Goal: Task Accomplishment & Management: Complete application form

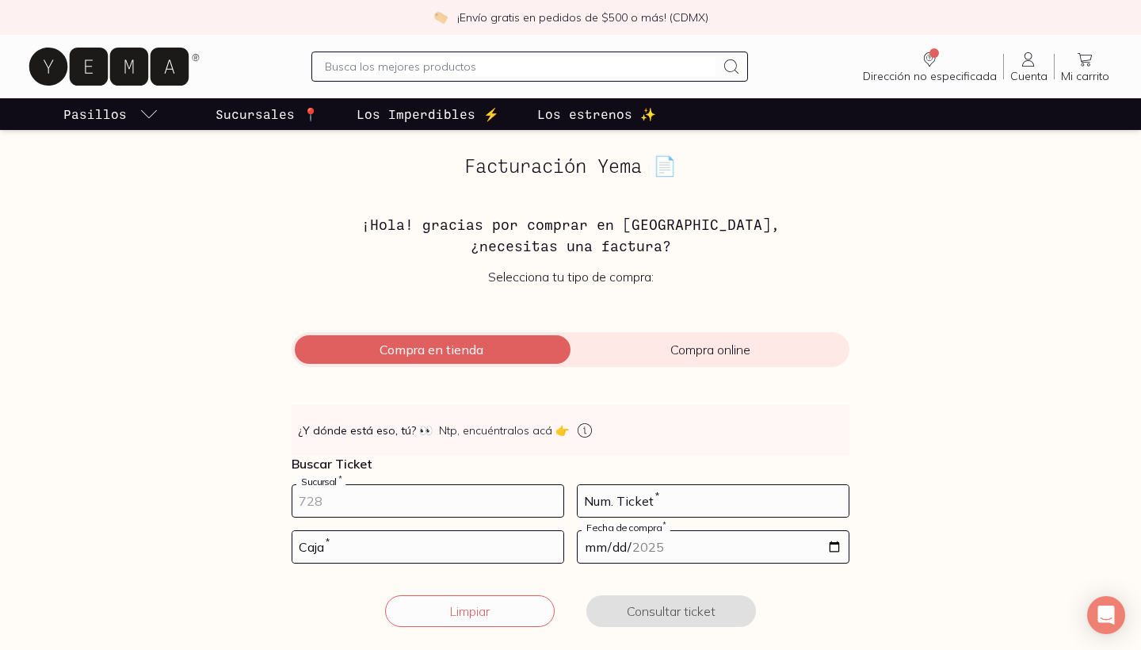
click at [453, 509] on input "number" at bounding box center [427, 501] width 271 height 32
type input "10001"
click at [727, 497] on input "number" at bounding box center [713, 501] width 271 height 32
type input "35"
click at [533, 537] on input "number" at bounding box center [427, 547] width 271 height 32
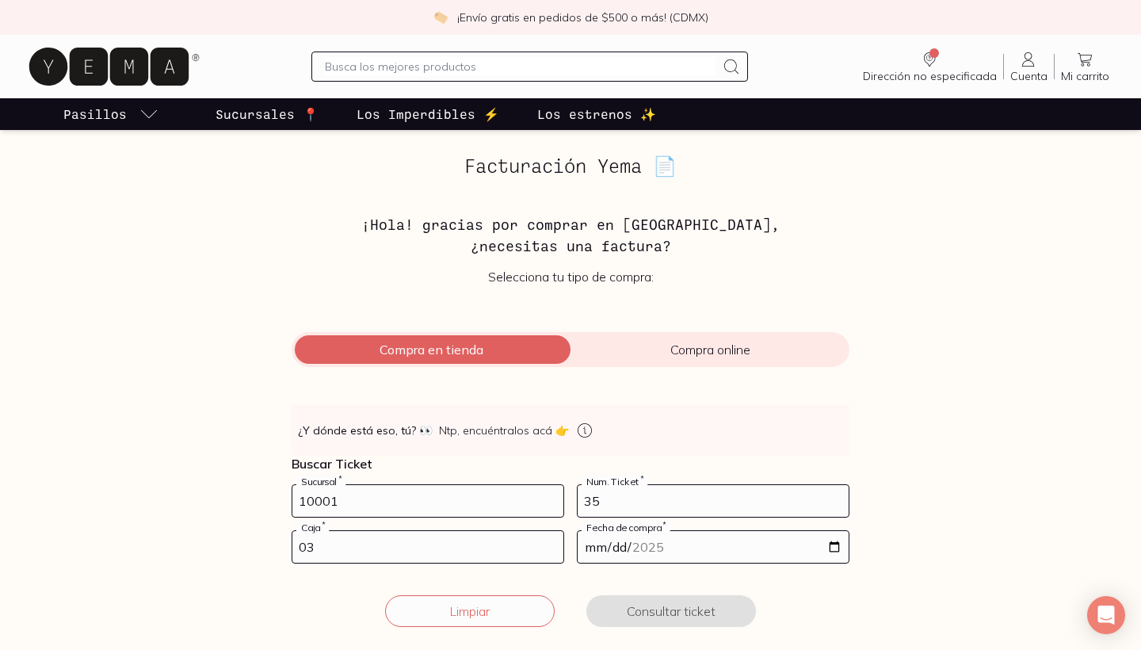
type input "03"
click at [665, 542] on input "date" at bounding box center [713, 547] width 271 height 32
type input "[DATE]"
click at [716, 611] on button "Consultar ticket" at bounding box center [671, 611] width 170 height 32
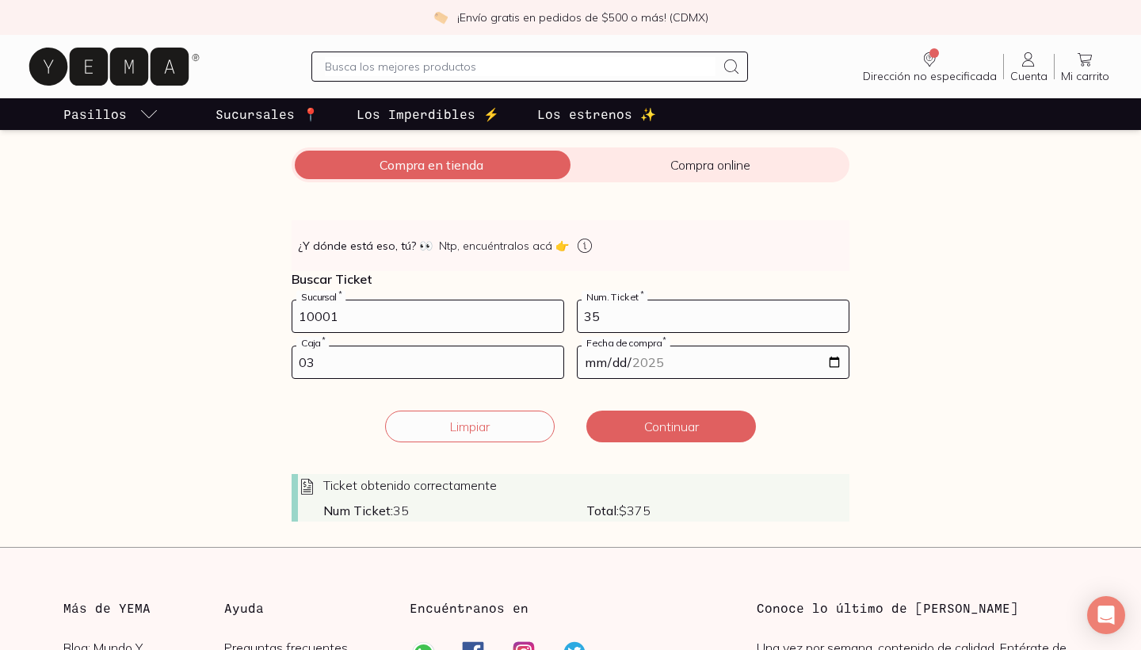
scroll to position [250, 0]
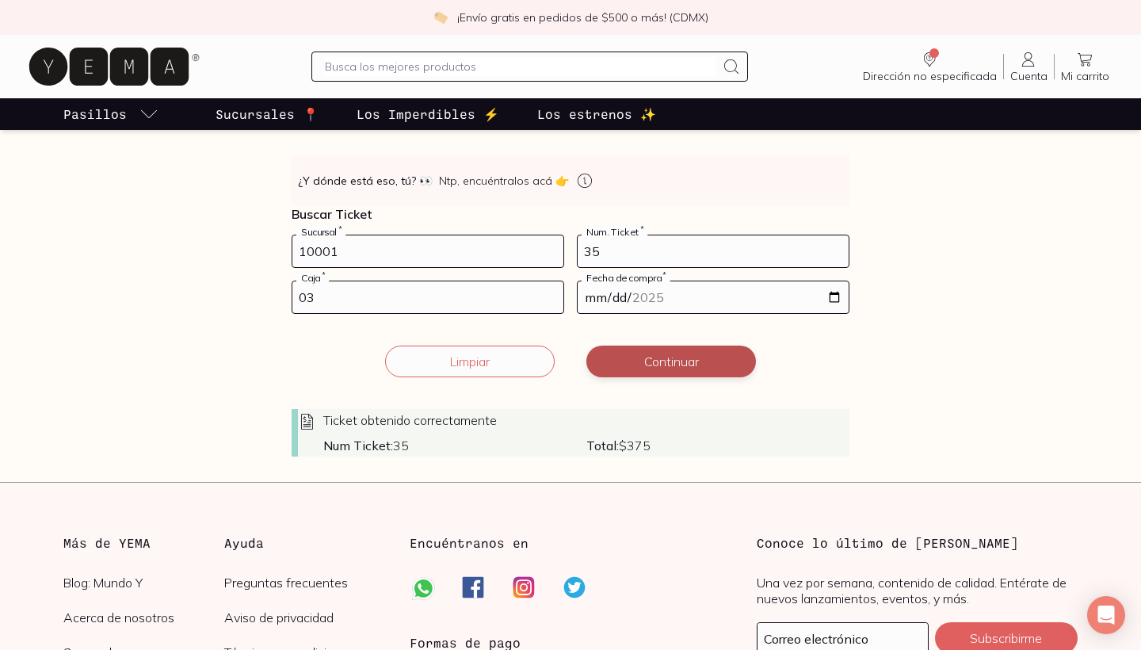
click at [665, 367] on button "Continuar" at bounding box center [671, 361] width 170 height 32
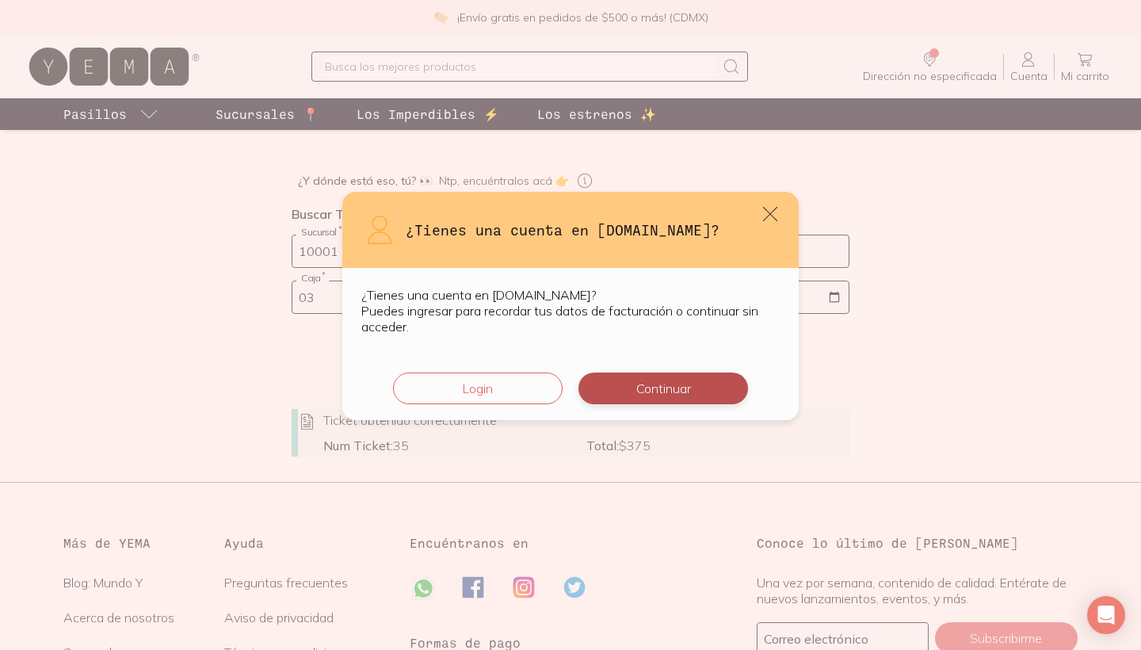
click at [656, 396] on button "Continuar" at bounding box center [663, 388] width 170 height 32
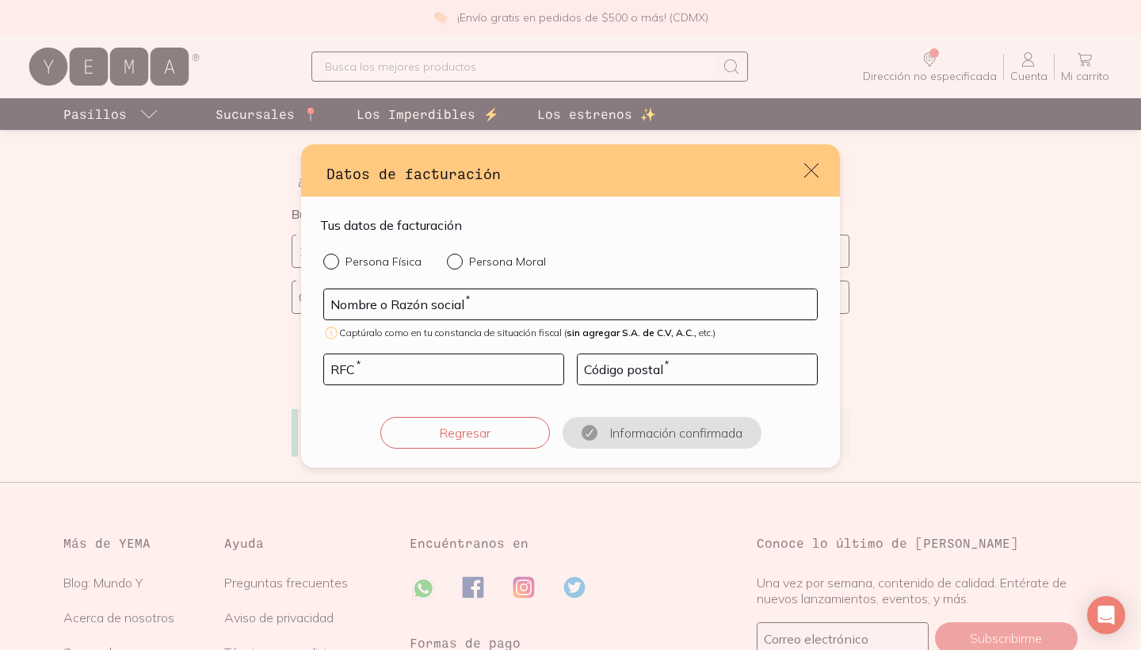
click at [334, 256] on input "Persona Física" at bounding box center [329, 260] width 13 height 13
radio input "true"
click at [379, 313] on input "default" at bounding box center [570, 304] width 493 height 30
type input "VAOC881005RG7"
click at [380, 310] on input "VAOC881005RG7" at bounding box center [570, 304] width 493 height 30
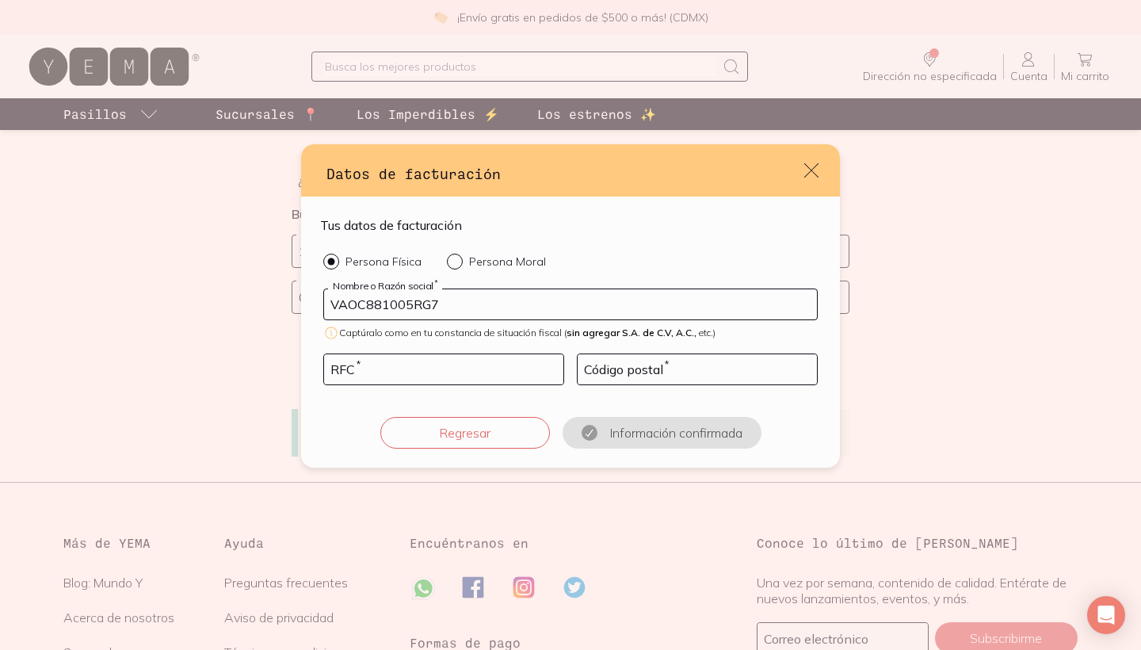
click at [380, 310] on input "VAOC881005RG7" at bounding box center [570, 304] width 493 height 30
click at [410, 368] on input "default" at bounding box center [443, 369] width 239 height 30
paste input "VAOC881005RG7"
type input "VAOC881005RG7"
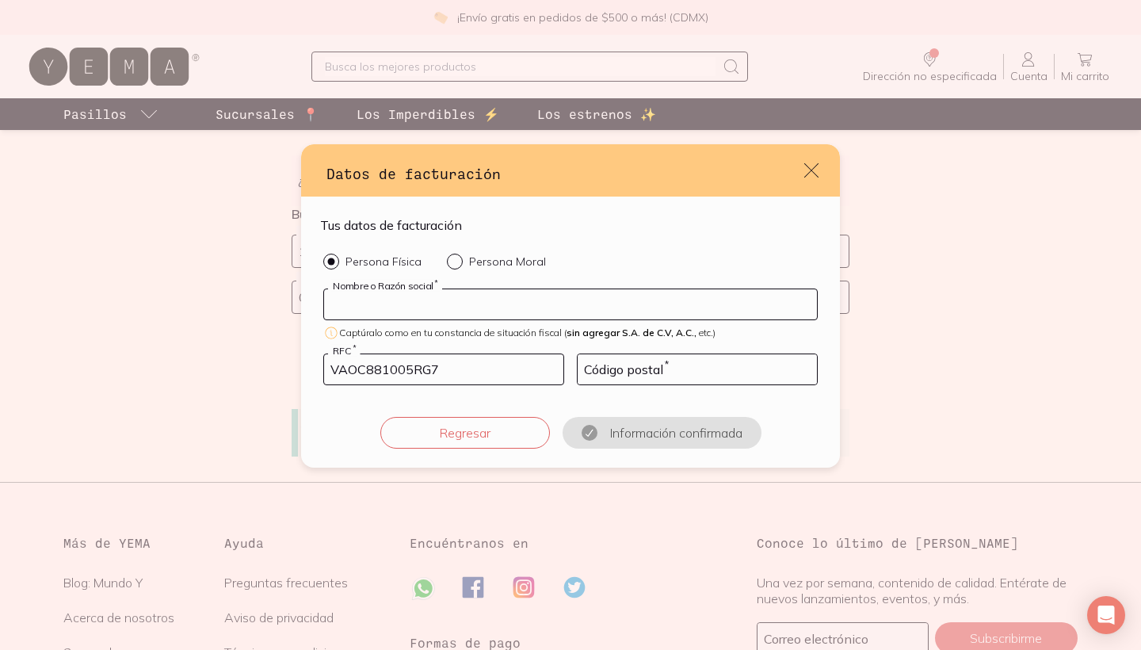
click at [417, 307] on input "default" at bounding box center [570, 304] width 493 height 30
type input "[PERSON_NAME]"
click at [633, 370] on input "default" at bounding box center [697, 369] width 239 height 30
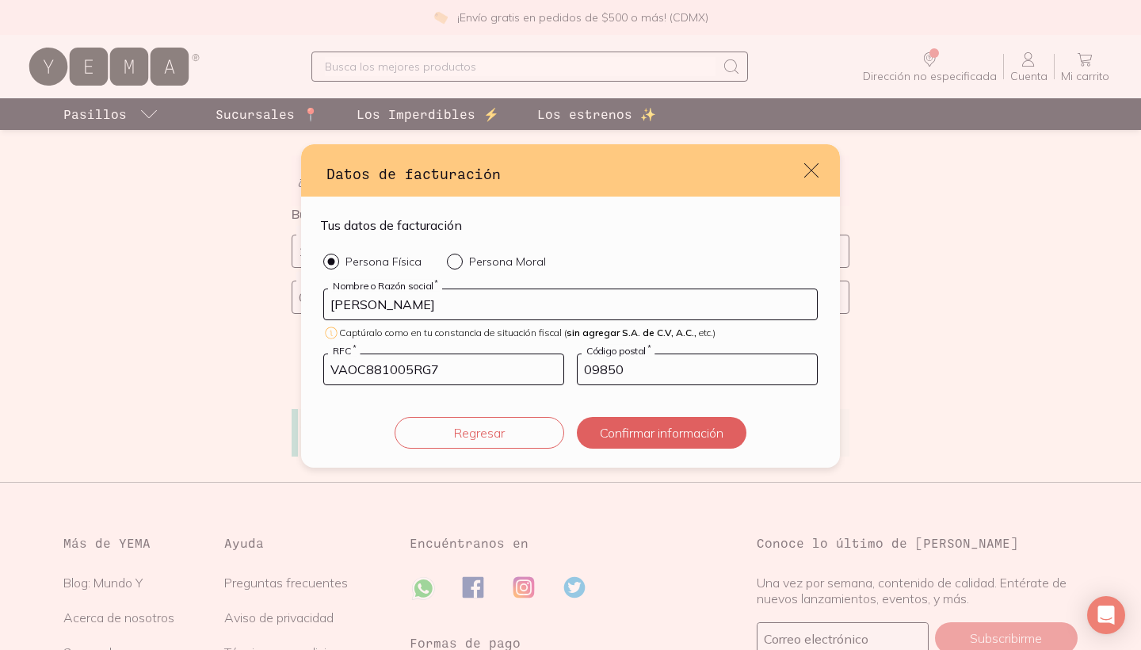
type input "09850"
click at [661, 433] on button "Confirmar información" at bounding box center [662, 433] width 170 height 32
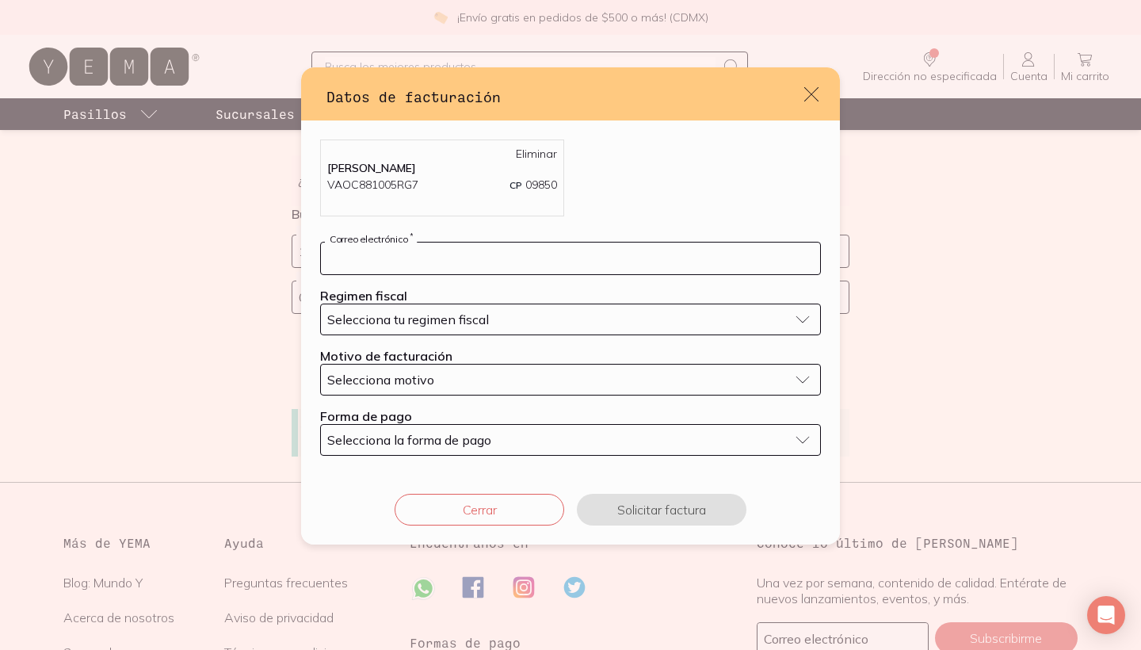
click at [700, 273] on input "default" at bounding box center [570, 258] width 499 height 32
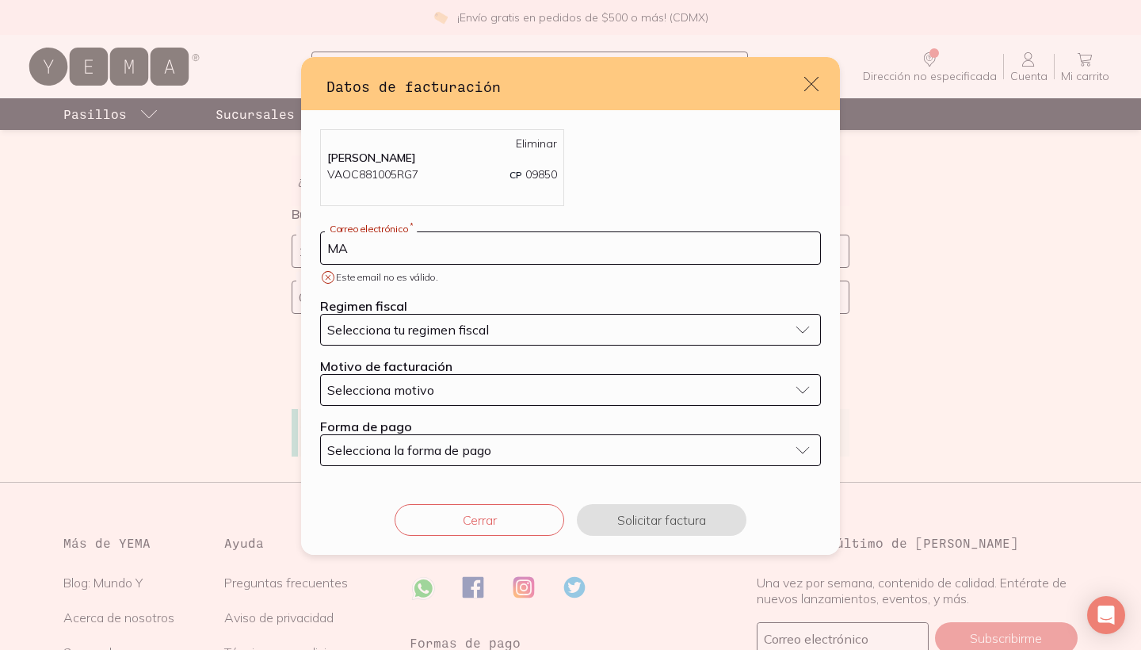
type input "M"
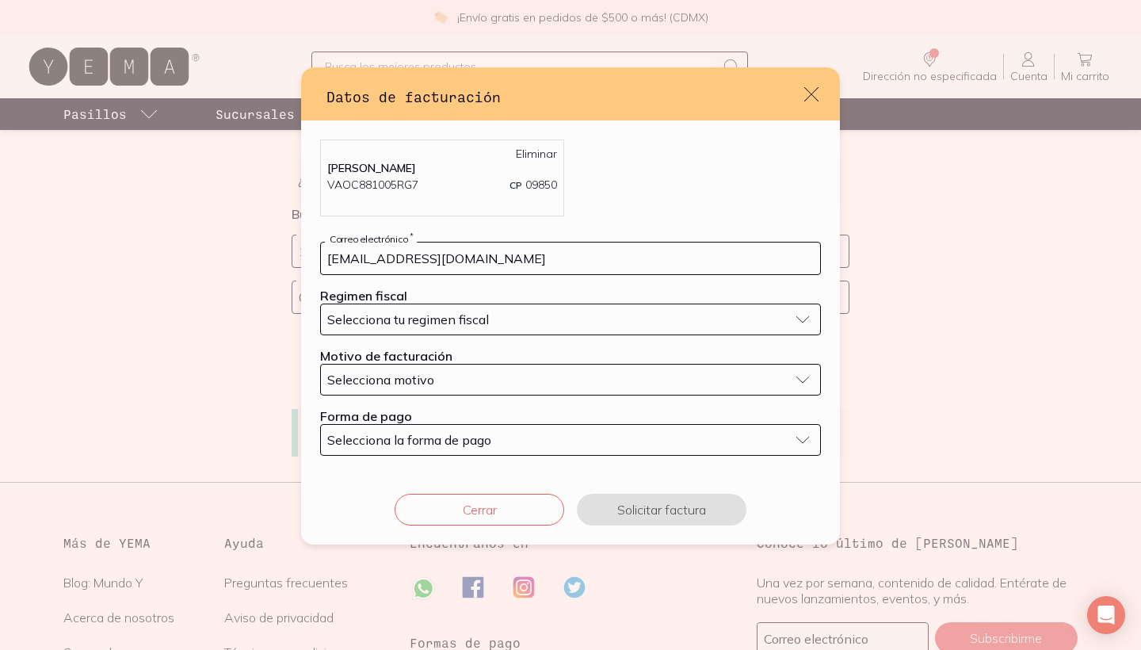
type input "[EMAIL_ADDRESS][DOMAIN_NAME]"
click at [705, 322] on div "Selecciona tu regimen fiscal" at bounding box center [557, 319] width 461 height 16
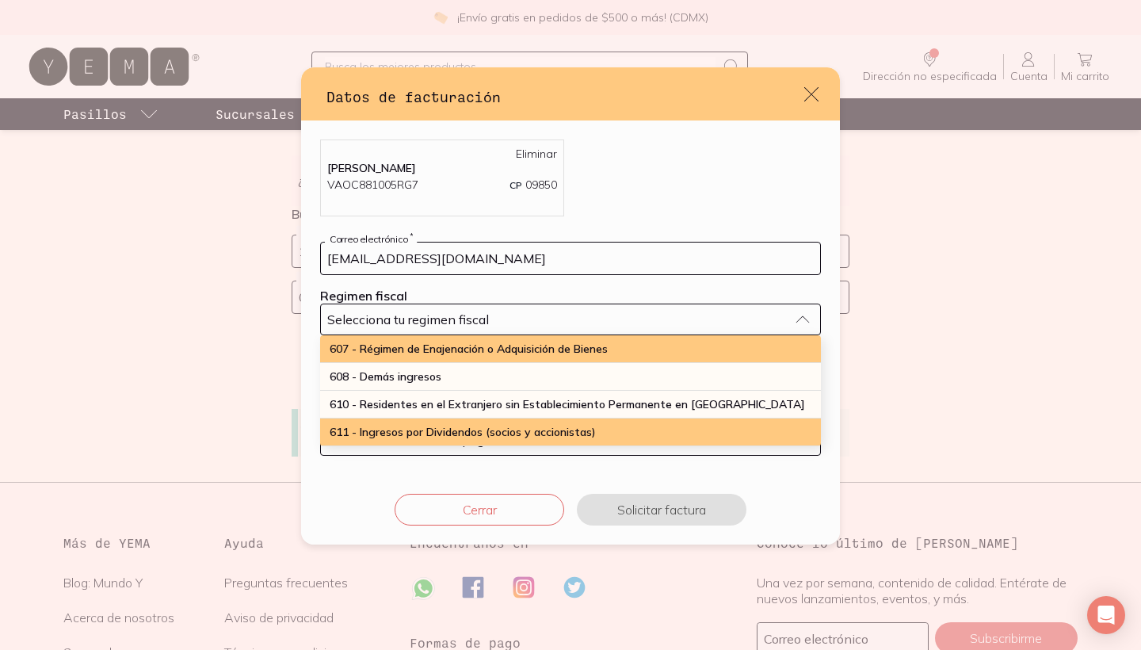
scroll to position [139, 0]
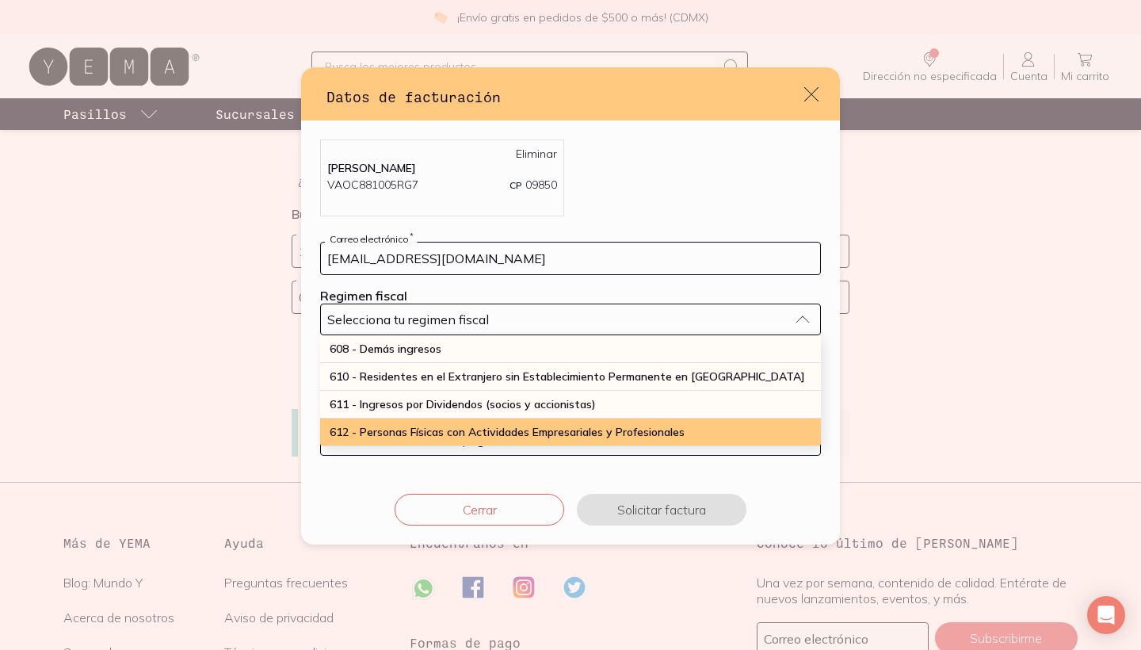
click at [505, 436] on span "612 - Personas Físicas con Actividades Empresariales y Profesionales" at bounding box center [507, 432] width 355 height 14
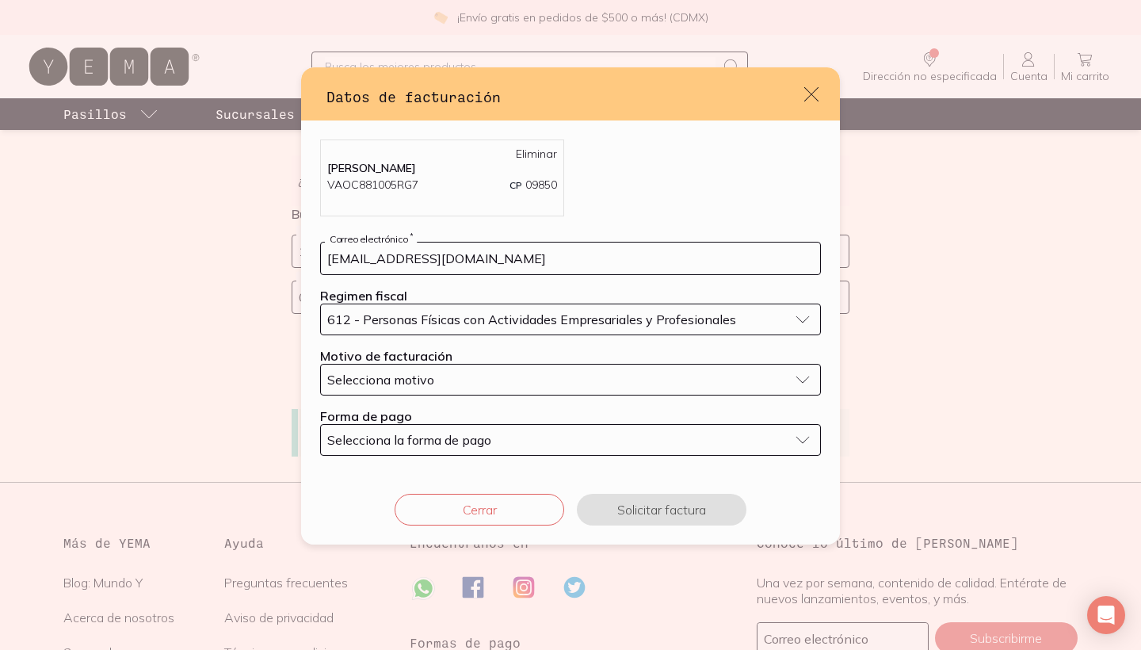
click at [467, 392] on button "Selecciona motivo" at bounding box center [570, 380] width 501 height 32
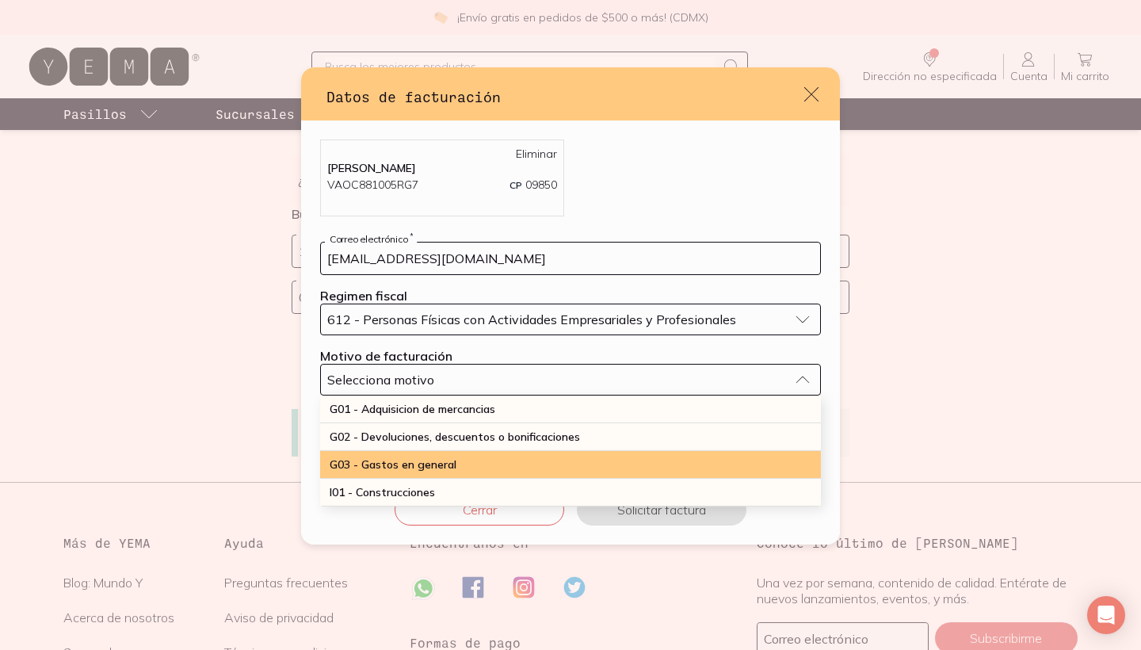
click at [441, 473] on div "G03 - Gastos en general" at bounding box center [570, 465] width 501 height 28
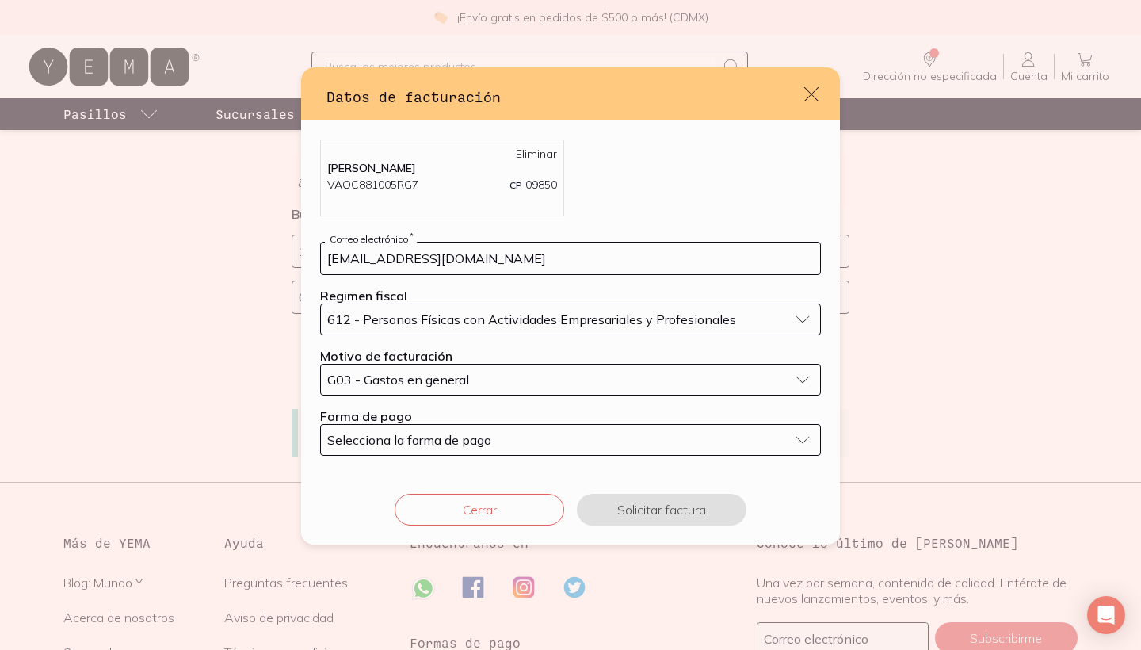
click at [429, 439] on span "Selecciona la forma de pago" at bounding box center [409, 440] width 164 height 16
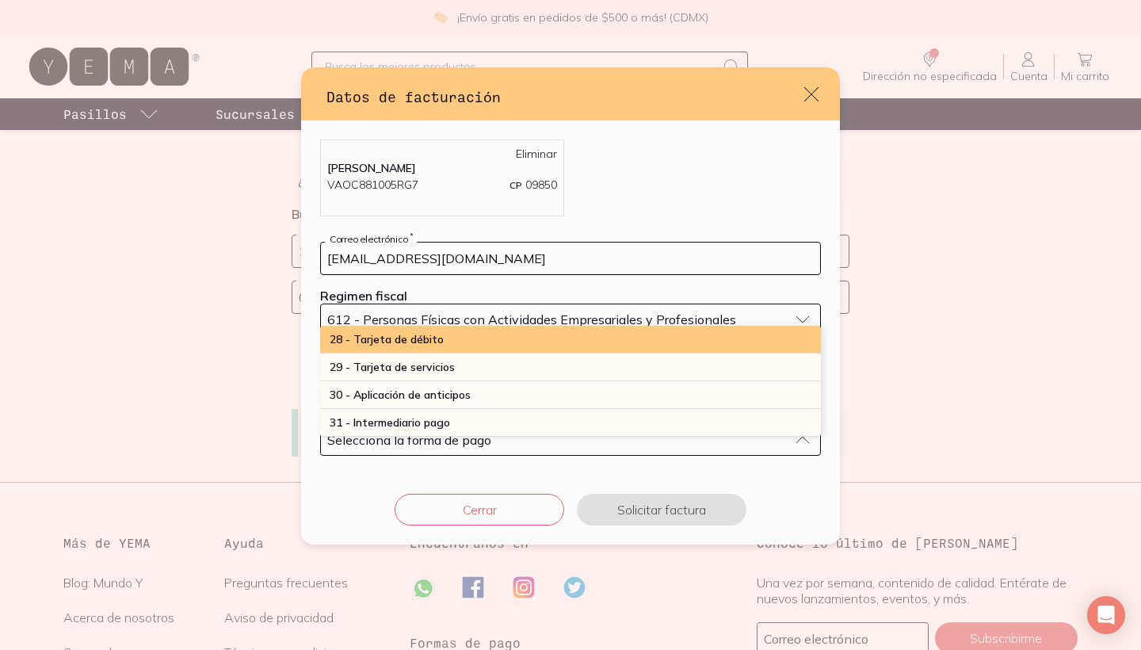
scroll to position [498, 0]
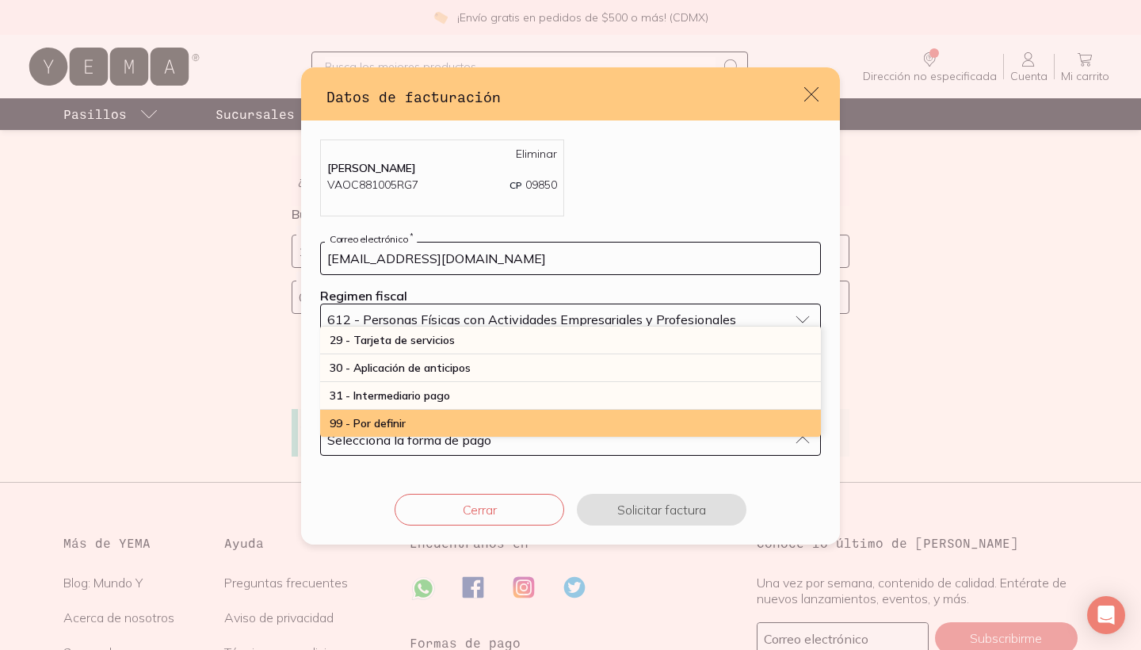
click at [472, 421] on div "99 - Por definir" at bounding box center [570, 423] width 501 height 27
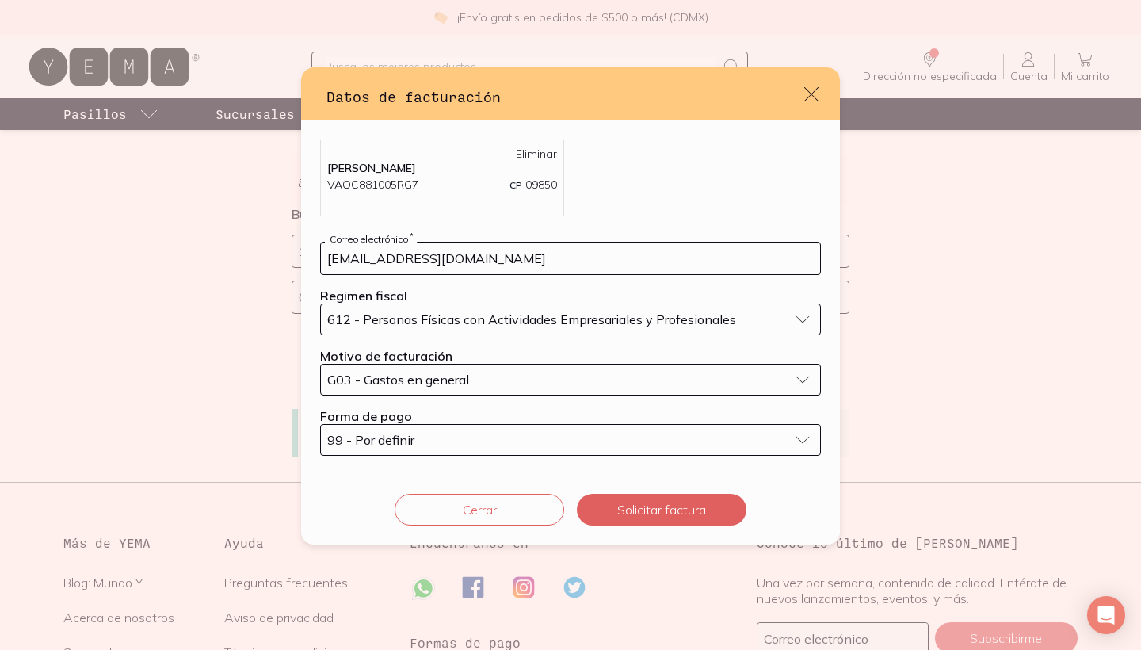
click at [724, 448] on button "99 - Por definir" at bounding box center [570, 440] width 501 height 32
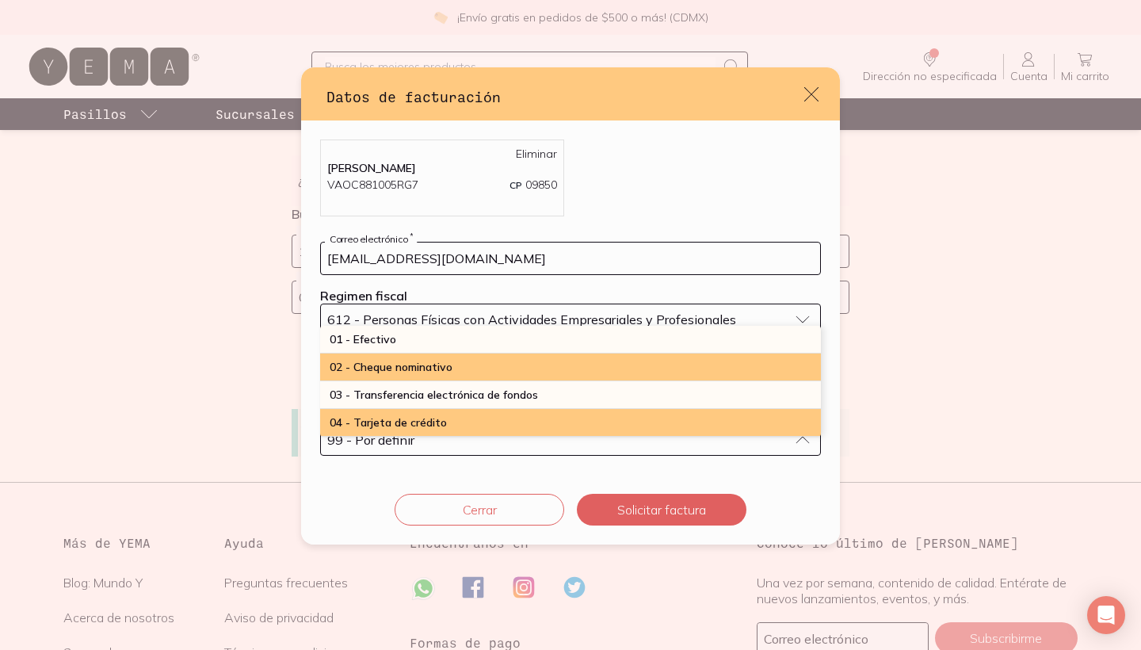
scroll to position [28, 0]
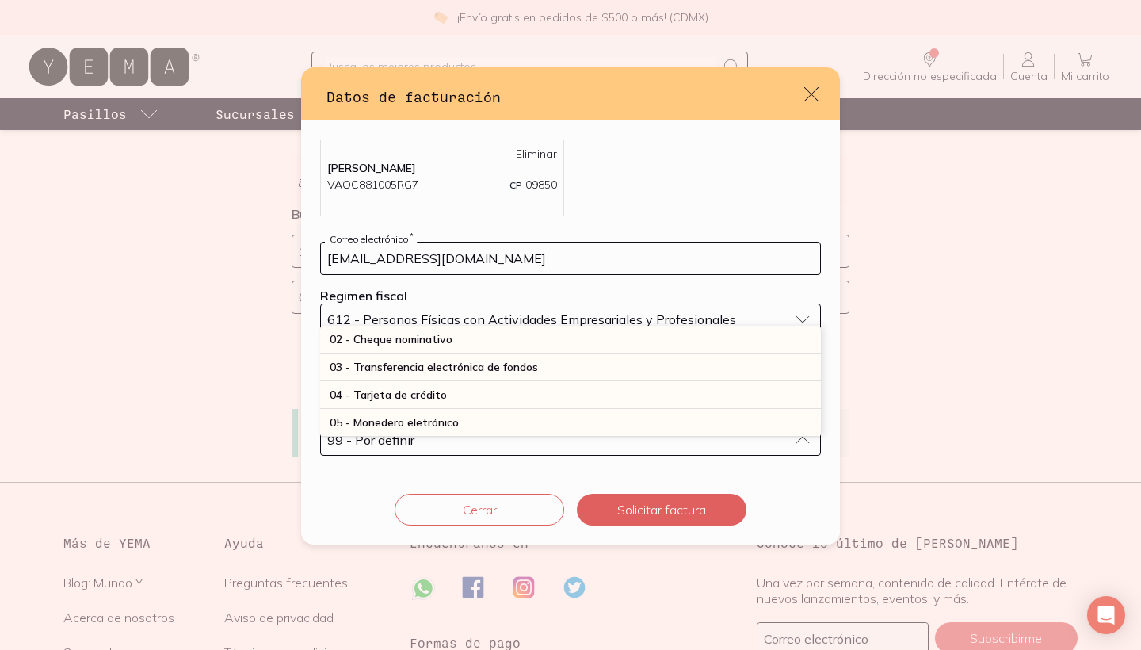
click at [775, 486] on div "Cerrar Solicitar factura" at bounding box center [570, 510] width 539 height 70
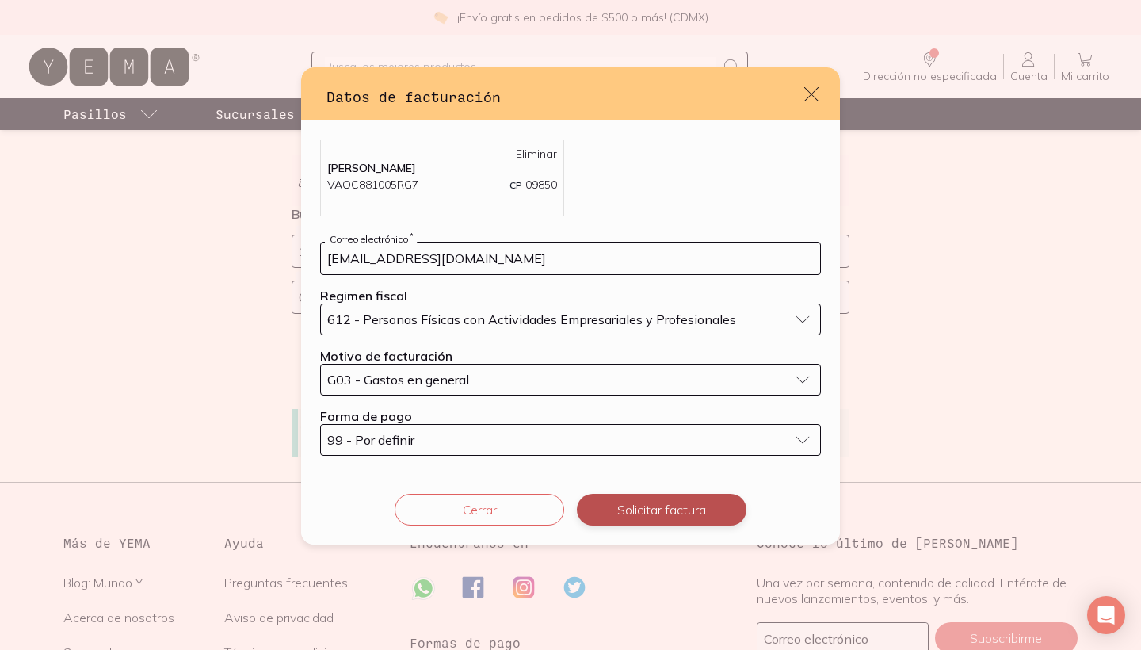
click at [677, 508] on button "Solicitar factura" at bounding box center [662, 510] width 170 height 32
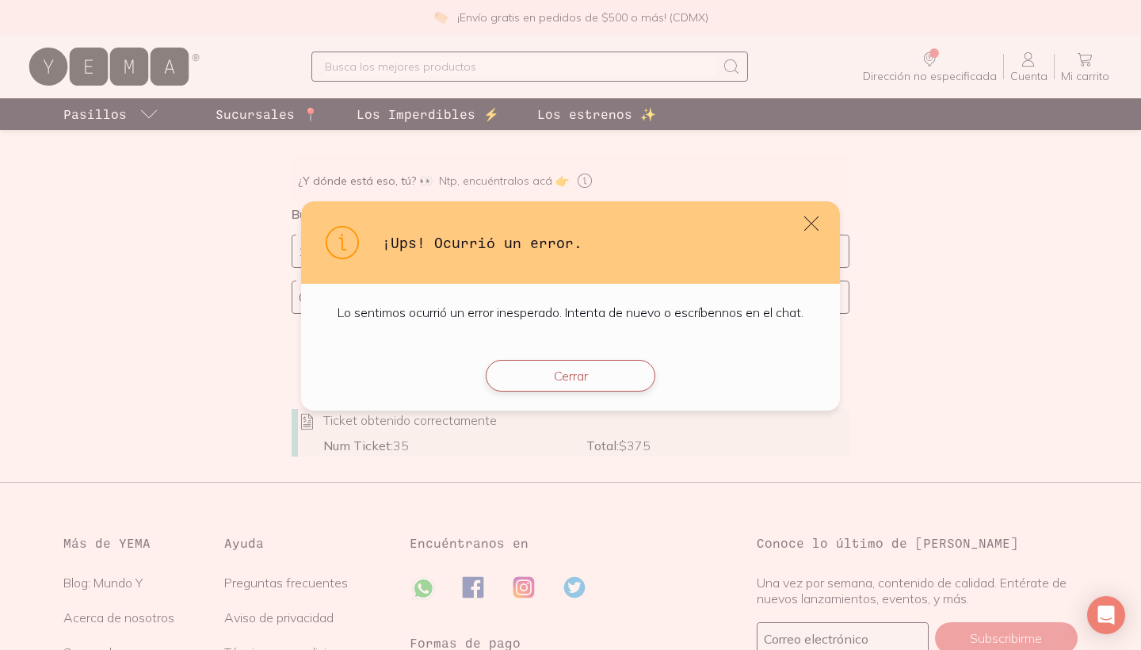
click at [569, 381] on button "Cerrar" at bounding box center [571, 376] width 170 height 32
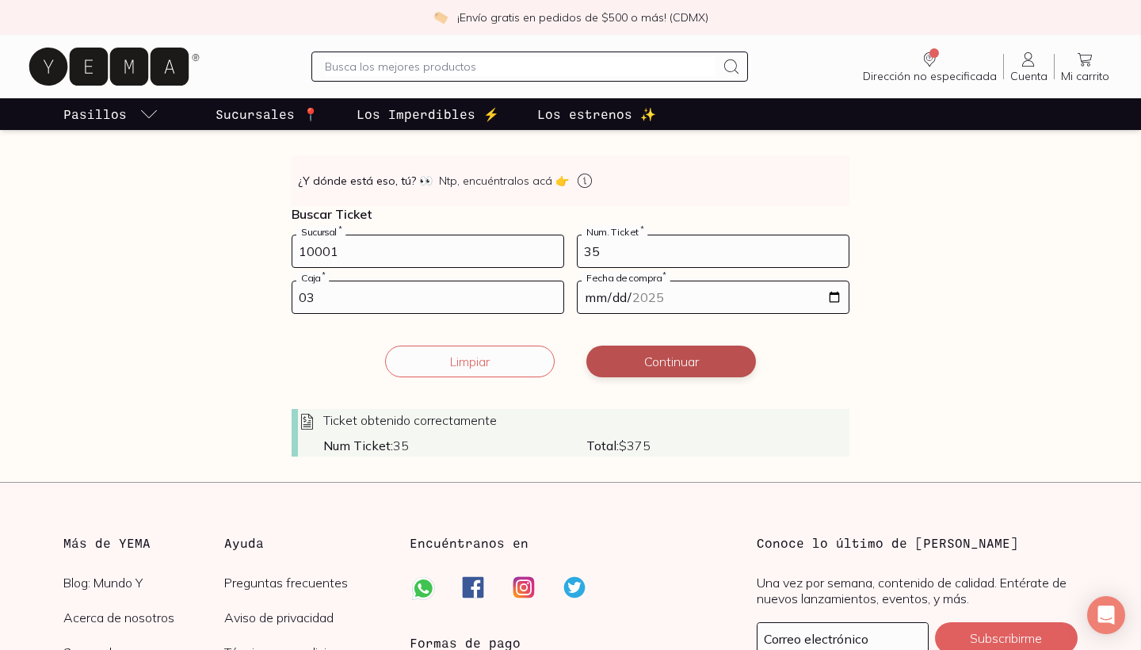
click at [651, 364] on button "Continuar" at bounding box center [671, 361] width 170 height 32
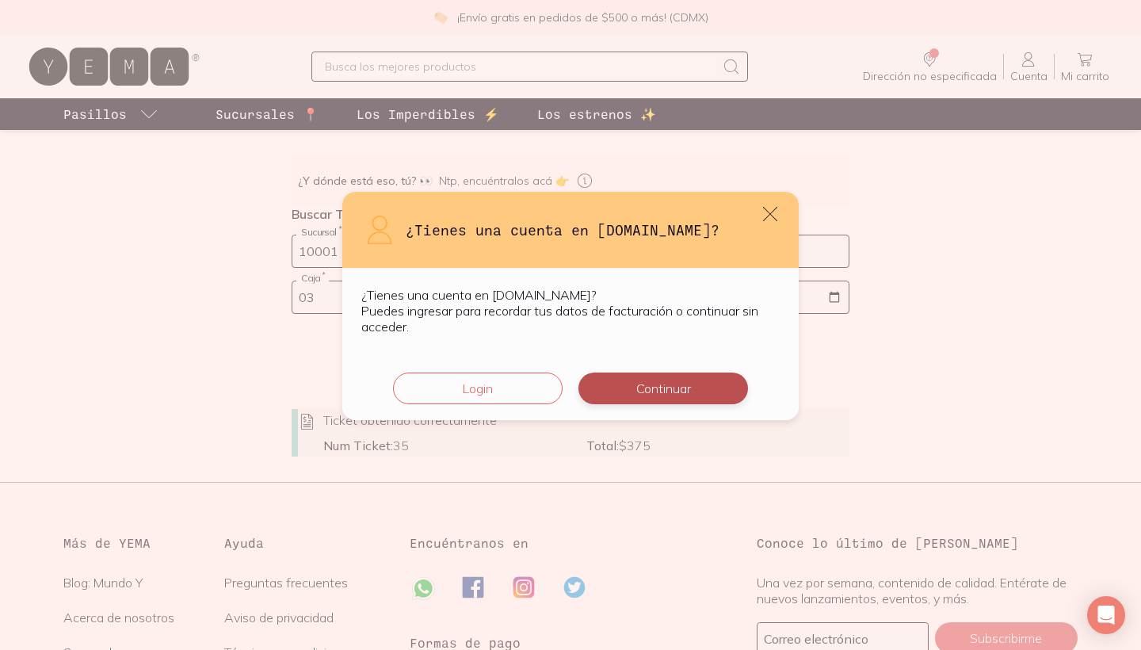
click at [662, 385] on button "Continuar" at bounding box center [663, 388] width 170 height 32
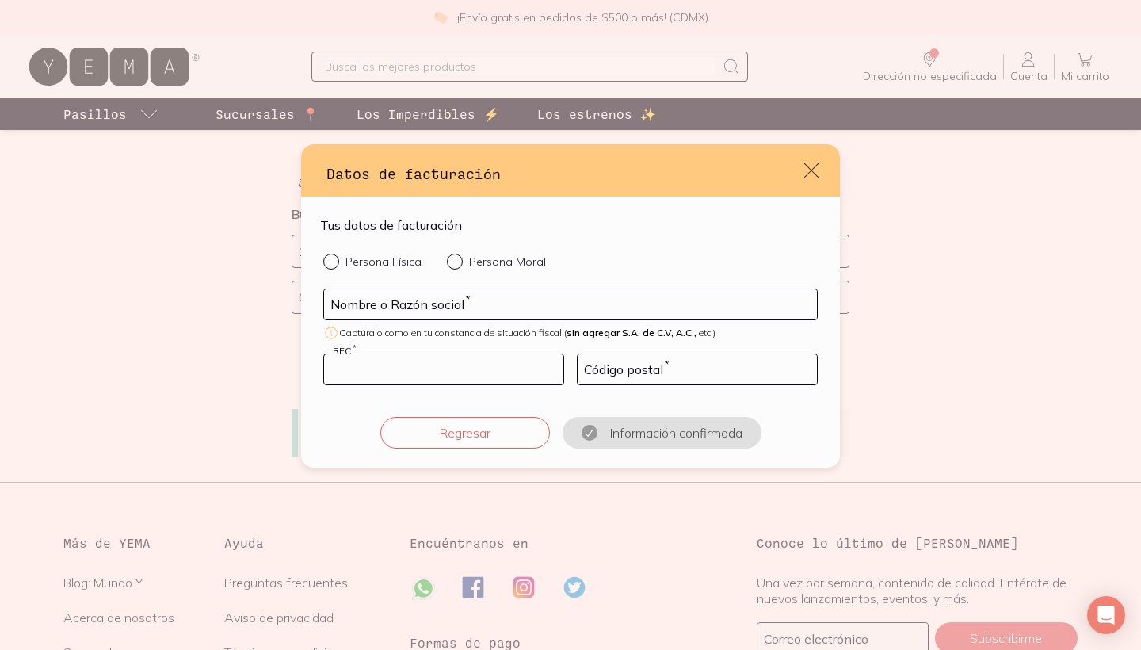
click at [504, 361] on input "default" at bounding box center [443, 369] width 239 height 30
click at [326, 260] on input "Persona Física" at bounding box center [329, 260] width 13 height 13
radio input "true"
click at [371, 307] on input "default" at bounding box center [570, 304] width 493 height 30
type input "[PERSON_NAME]"
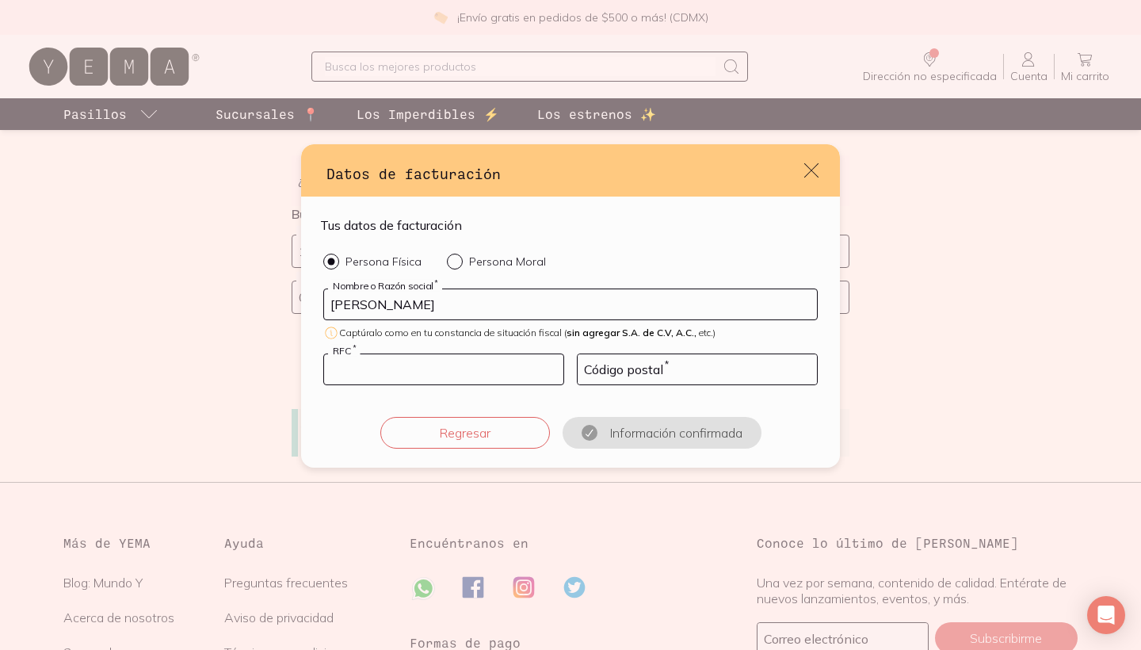
click at [356, 367] on input "default" at bounding box center [443, 369] width 239 height 30
type input "VAOC881006RG7"
click at [609, 377] on input "default" at bounding box center [697, 369] width 239 height 30
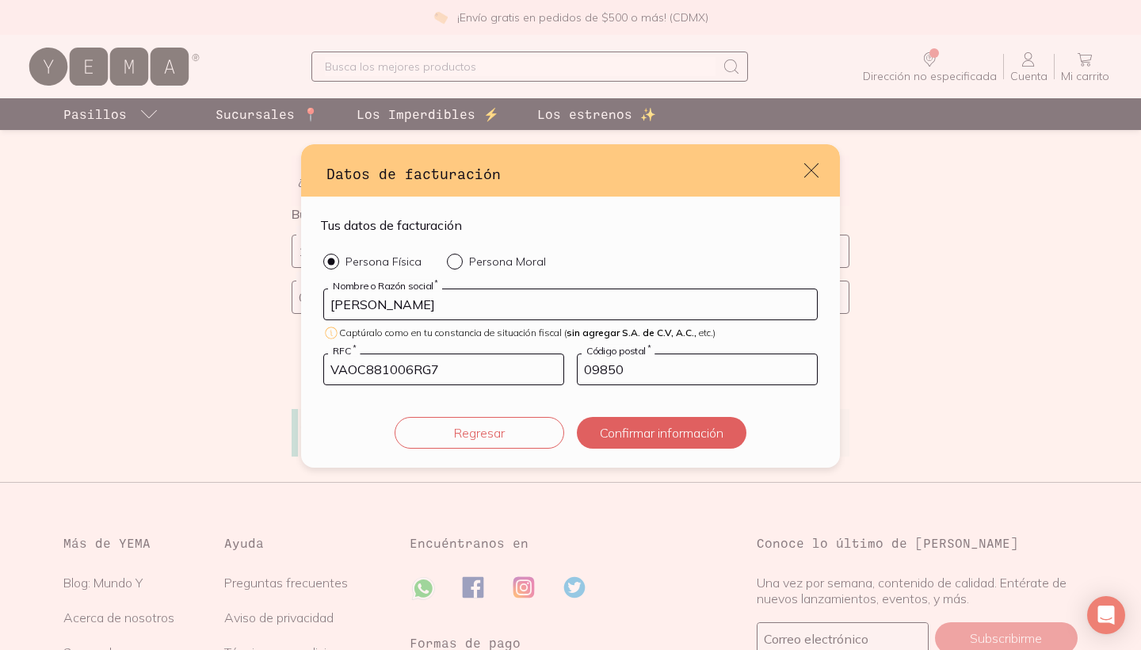
type input "09850"
click at [650, 425] on button "Confirmar información" at bounding box center [662, 433] width 170 height 32
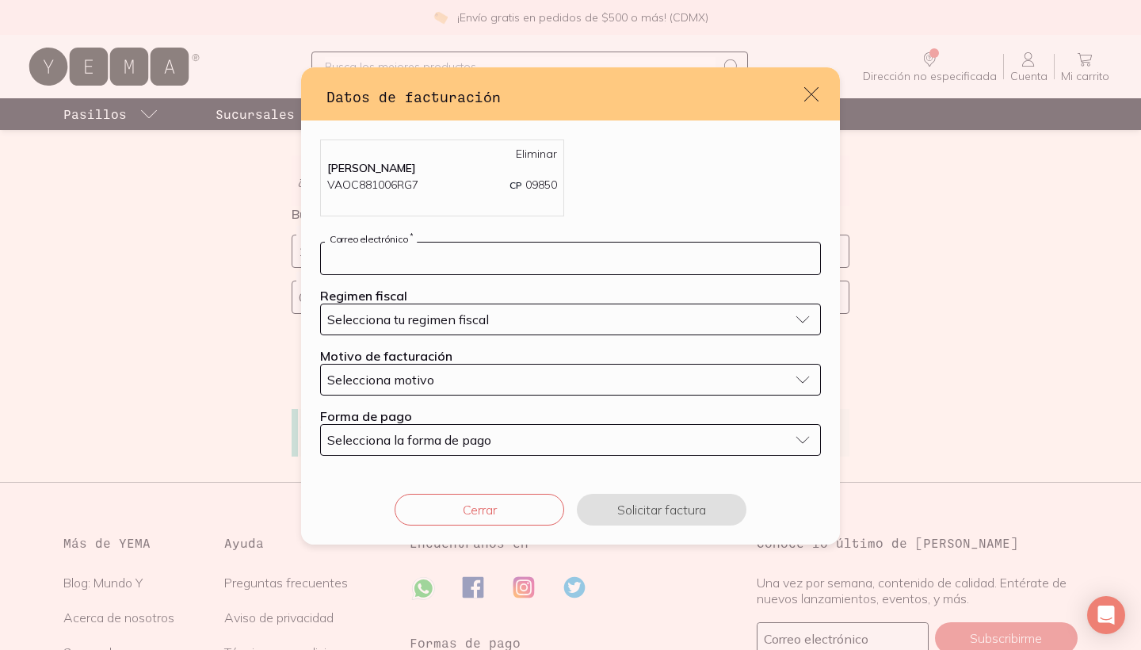
click at [488, 250] on input "default" at bounding box center [570, 258] width 499 height 32
type input "[PERSON_NAME][EMAIL_ADDRESS][DOMAIN_NAME]"
click at [474, 318] on span "Selecciona tu regimen fiscal" at bounding box center [408, 319] width 162 height 16
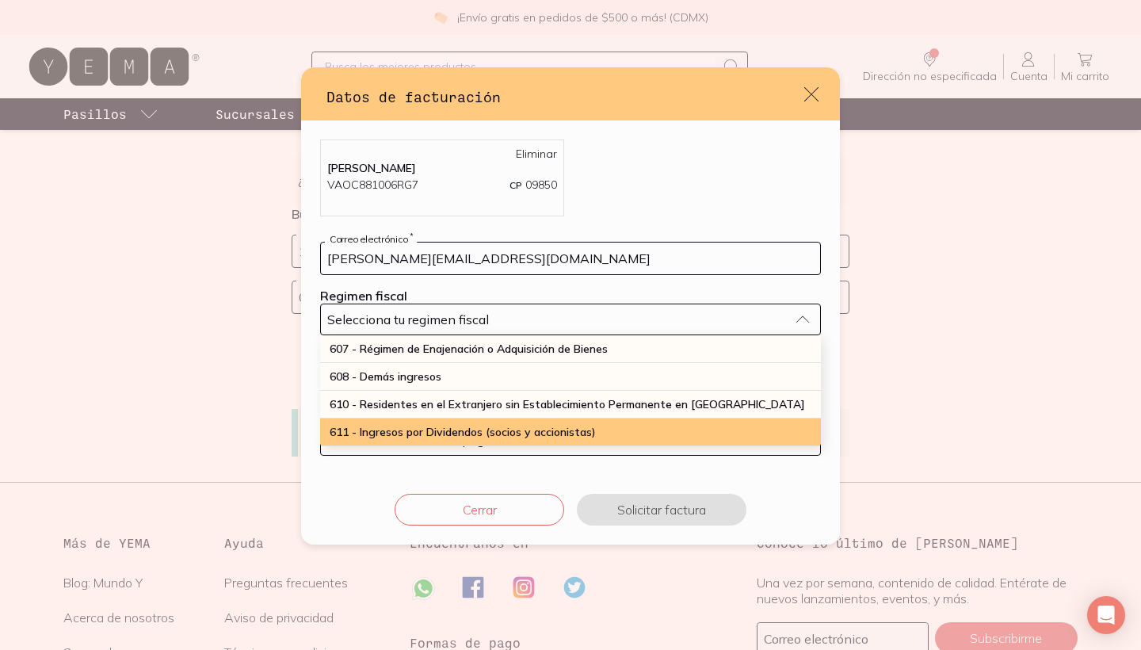
scroll to position [139, 0]
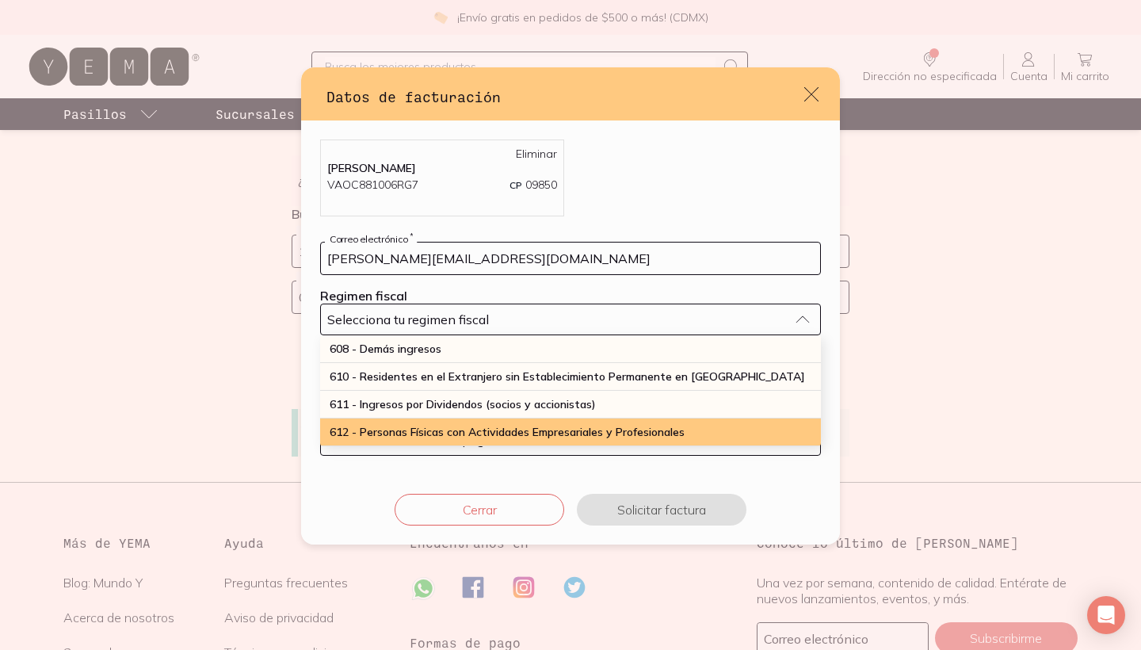
click at [502, 425] on span "612 - Personas Físicas con Actividades Empresariales y Profesionales" at bounding box center [507, 432] width 355 height 14
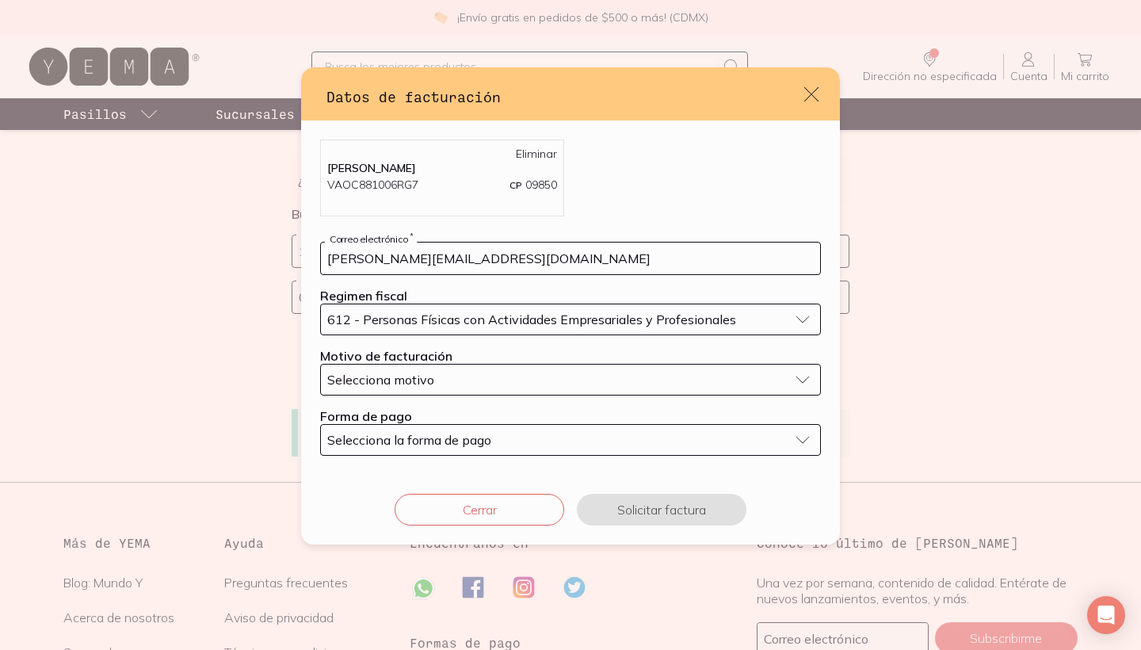
click at [469, 375] on div "Selecciona motivo" at bounding box center [557, 380] width 461 height 16
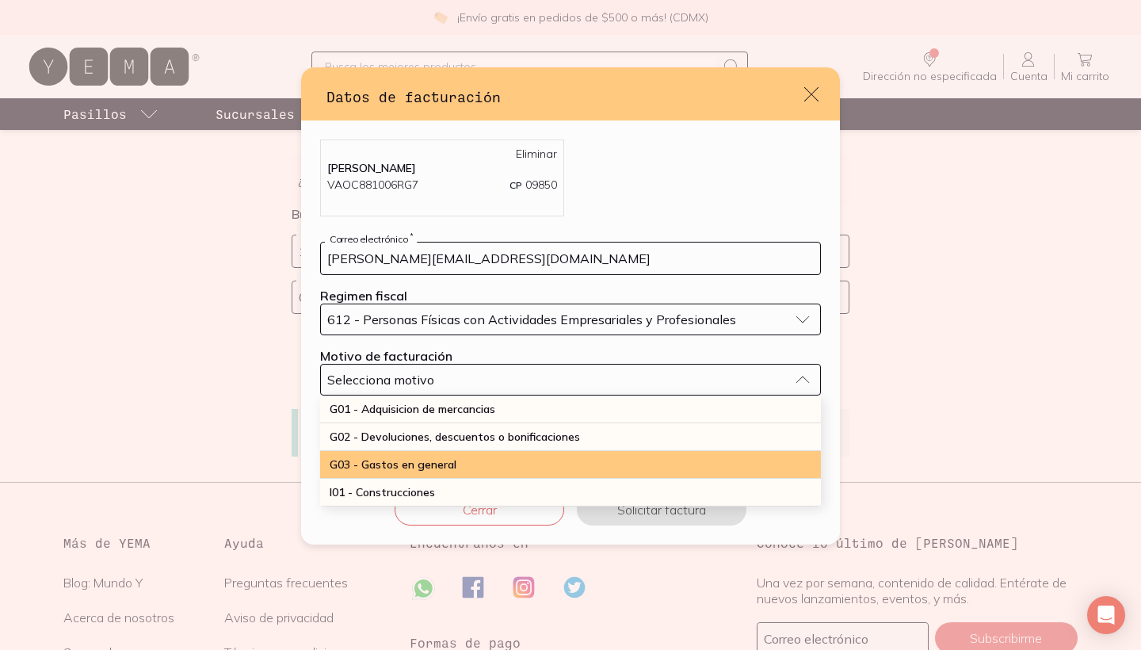
click at [453, 460] on span "G03 - Gastos en general" at bounding box center [393, 464] width 127 height 14
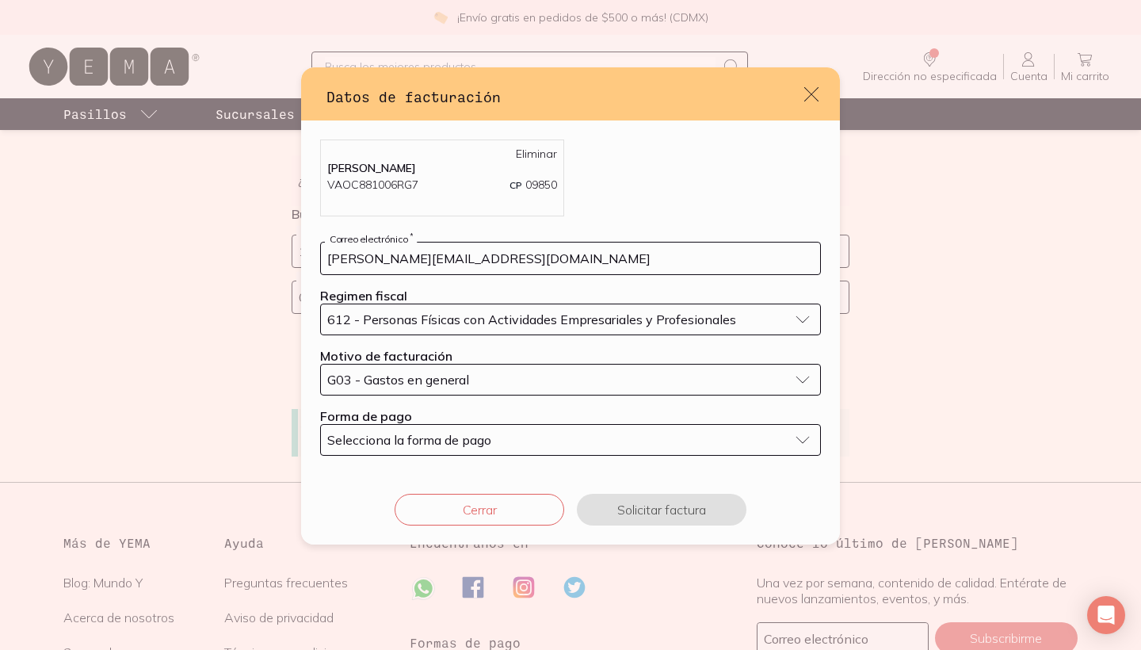
click at [448, 439] on span "Selecciona la forma de pago" at bounding box center [409, 440] width 164 height 16
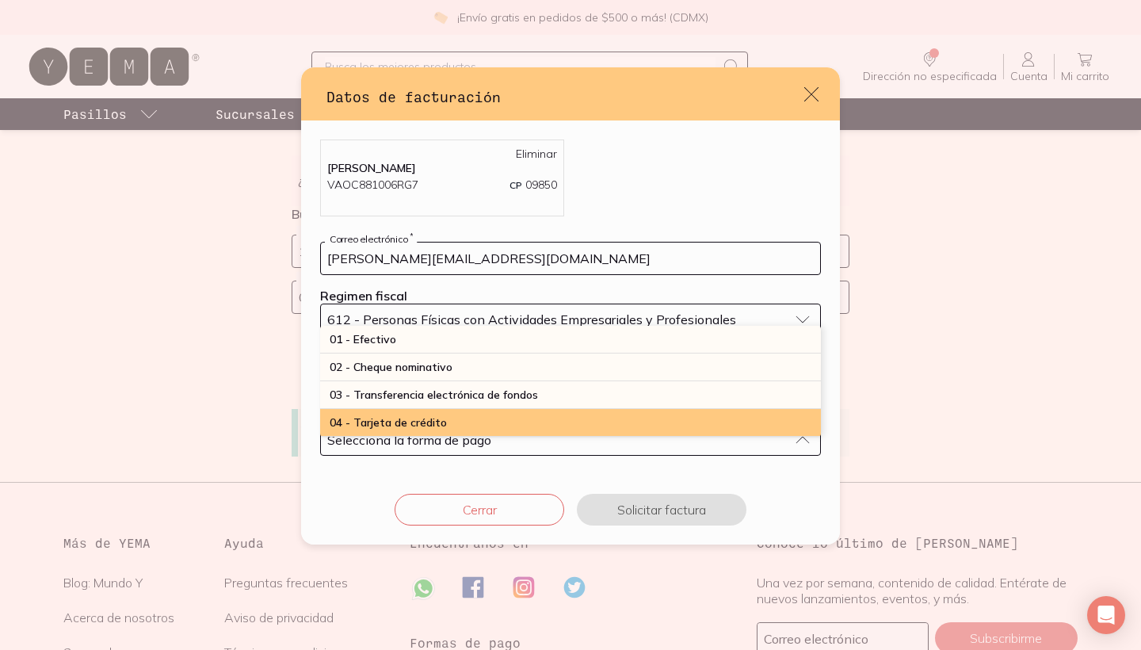
click at [497, 410] on div "04 - Tarjeta de crédito" at bounding box center [570, 423] width 501 height 28
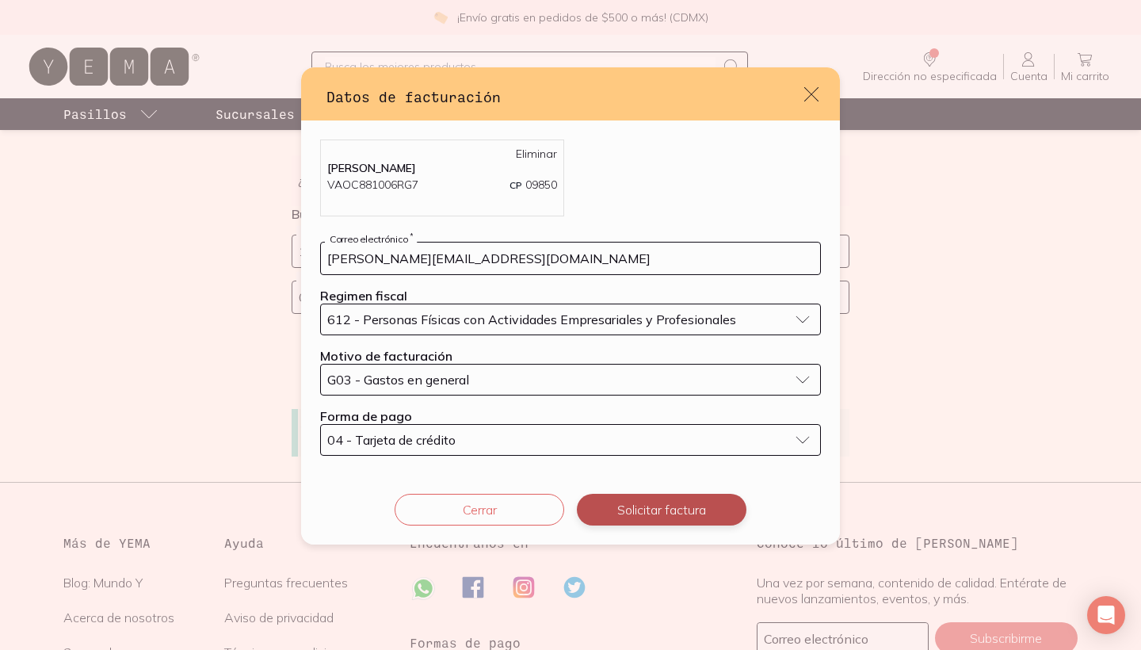
click at [650, 519] on button "Solicitar factura" at bounding box center [662, 510] width 170 height 32
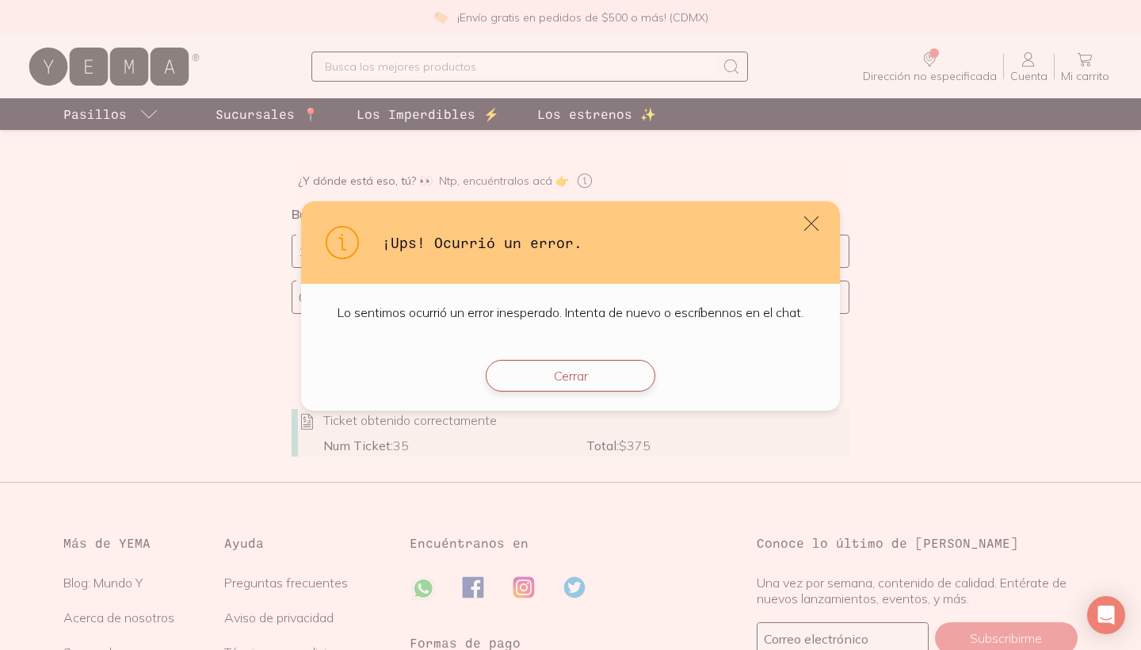
click at [583, 377] on button "Cerrar" at bounding box center [571, 376] width 170 height 32
